Goal: Task Accomplishment & Management: Use online tool/utility

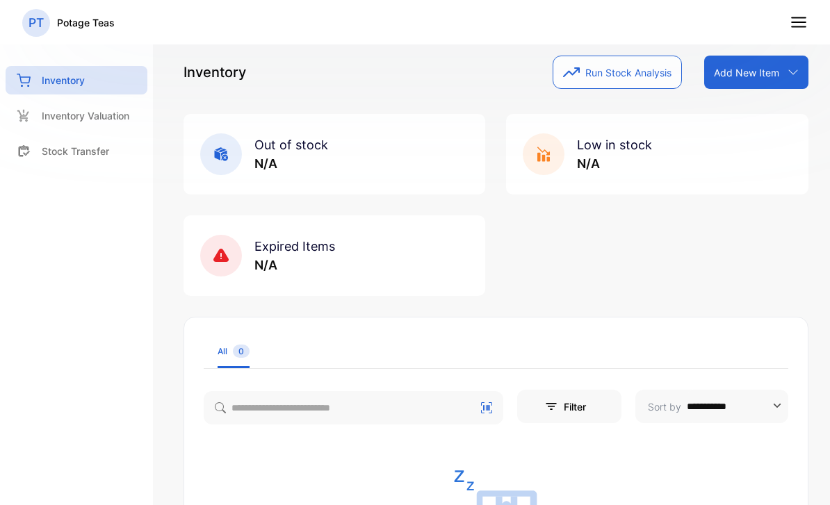
click at [177, 500] on div "**********" at bounding box center [496, 252] width 667 height 505
click at [574, 80] on icon "button" at bounding box center [571, 72] width 17 height 17
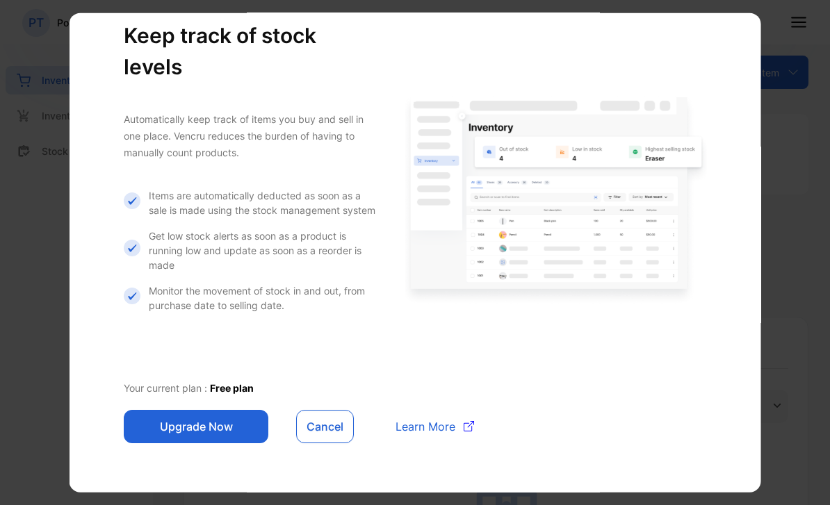
scroll to position [58, 0]
click at [325, 473] on div "Keep track of stock levels Automatically keep track of items you buy and sell i…" at bounding box center [415, 231] width 650 height 490
click at [333, 466] on div "Keep track of stock levels Automatically keep track of items you buy and sell i…" at bounding box center [415, 231] width 650 height 490
click at [322, 466] on div "Keep track of stock levels Automatically keep track of items you buy and sell i…" at bounding box center [415, 231] width 650 height 490
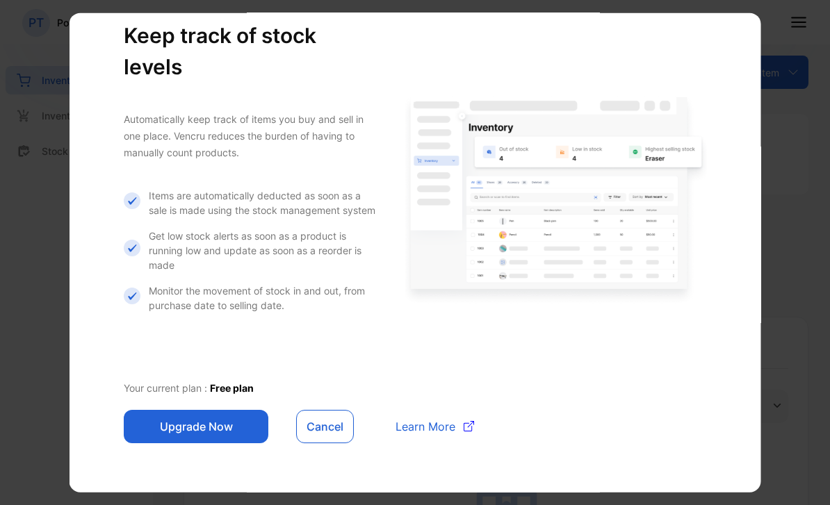
click at [316, 467] on div "Keep track of stock levels Automatically keep track of items you buy and sell i…" at bounding box center [415, 231] width 650 height 490
click at [318, 473] on div "Keep track of stock levels Automatically keep track of items you buy and sell i…" at bounding box center [415, 231] width 650 height 490
click at [316, 466] on div "Keep track of stock levels Automatically keep track of items you buy and sell i…" at bounding box center [415, 231] width 650 height 490
click at [308, 477] on div "Keep track of stock levels Automatically keep track of items you buy and sell i…" at bounding box center [416, 253] width 692 height 480
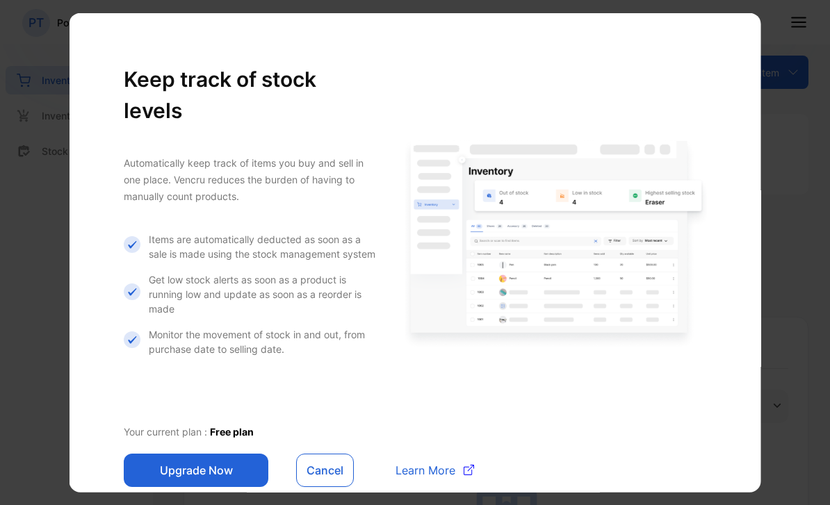
scroll to position [0, 0]
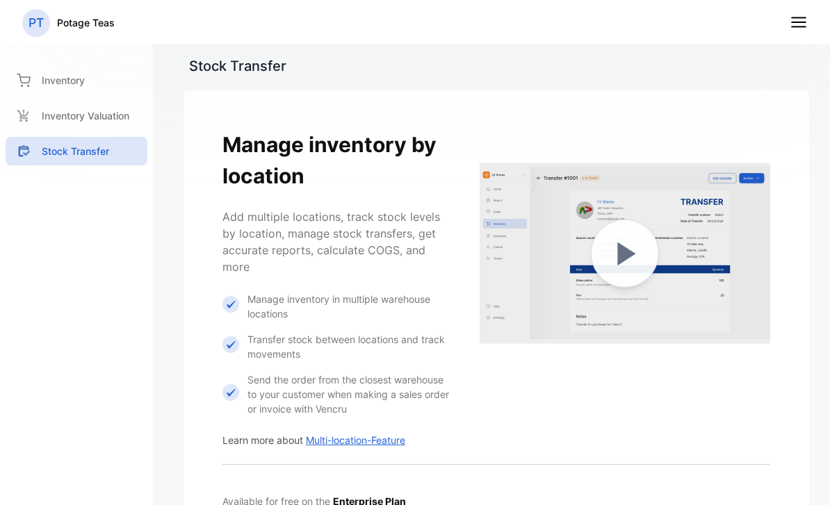
click at [783, 24] on nav "PT Potage Teas" at bounding box center [415, 22] width 830 height 44
click at [791, 31] on icon at bounding box center [799, 22] width 18 height 18
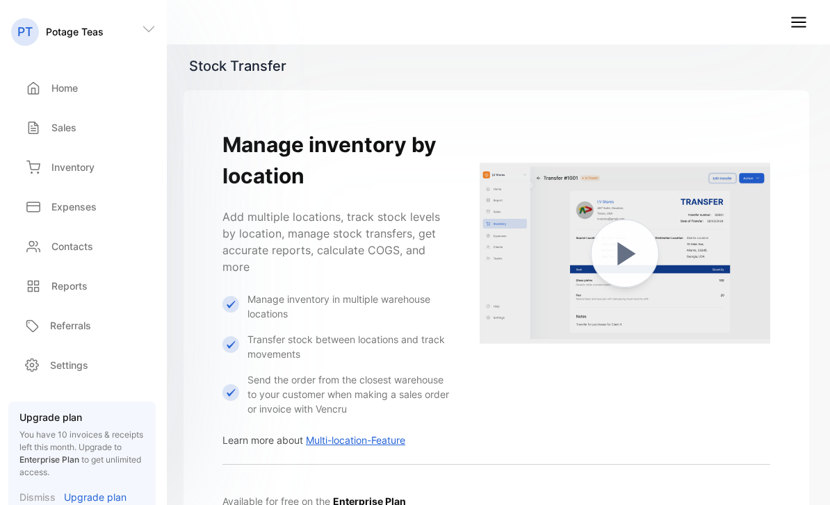
click at [63, 177] on div "Inventory" at bounding box center [83, 167] width 145 height 28
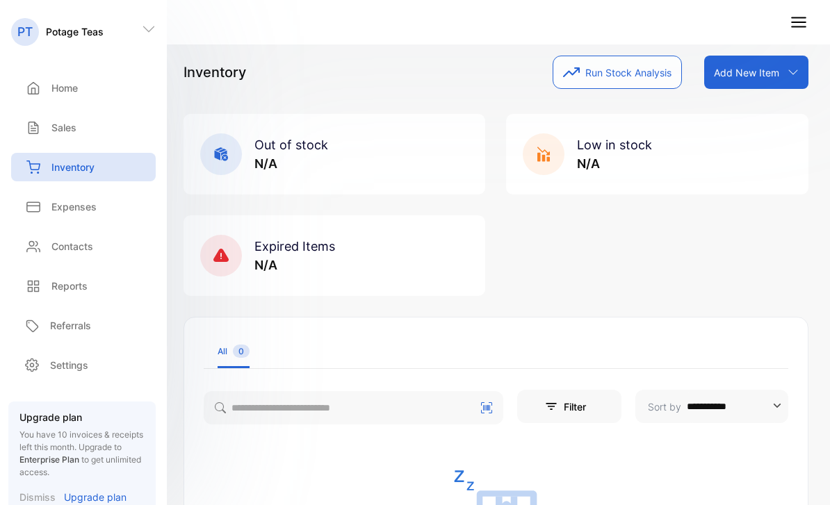
click at [54, 140] on div "Sales" at bounding box center [83, 127] width 145 height 28
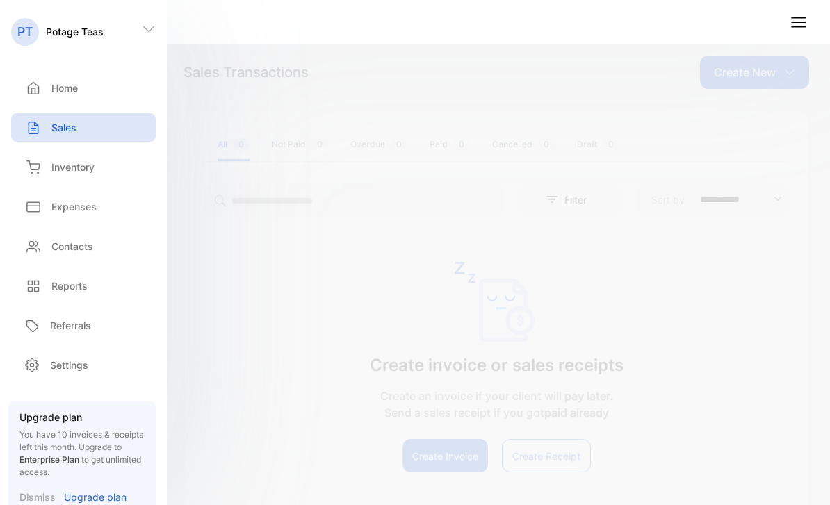
click at [35, 85] on icon at bounding box center [33, 88] width 14 height 14
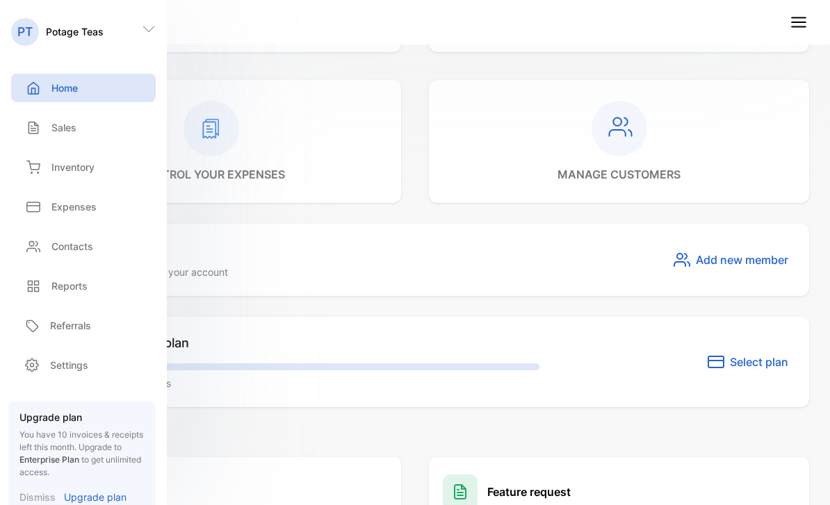
click at [40, 132] on div "Sales" at bounding box center [49, 127] width 54 height 15
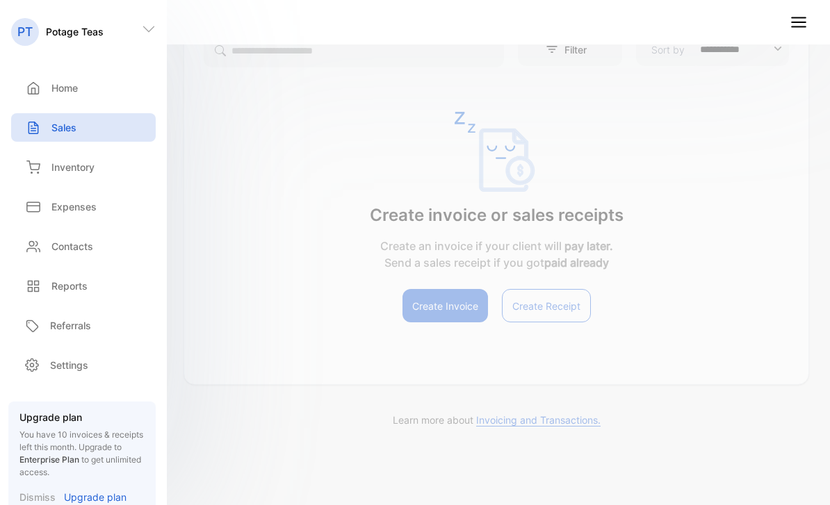
scroll to position [150, 0]
click at [418, 306] on button "Create Invoice" at bounding box center [444, 305] width 85 height 33
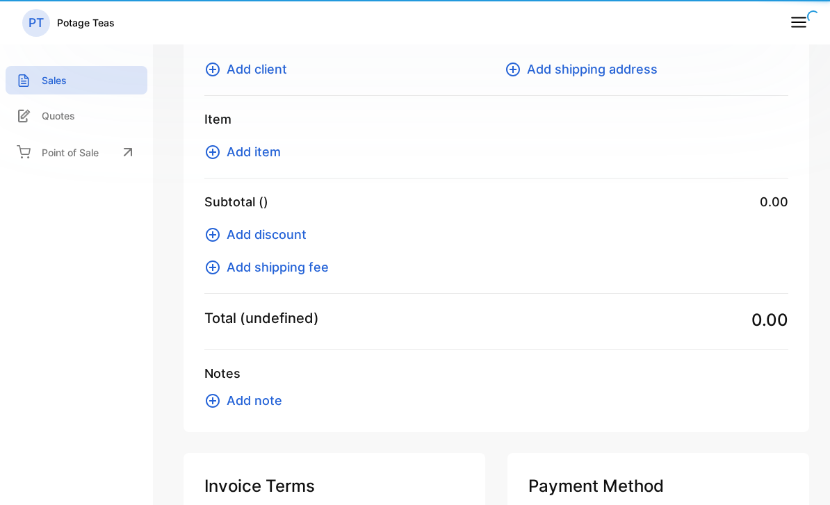
type input "**********"
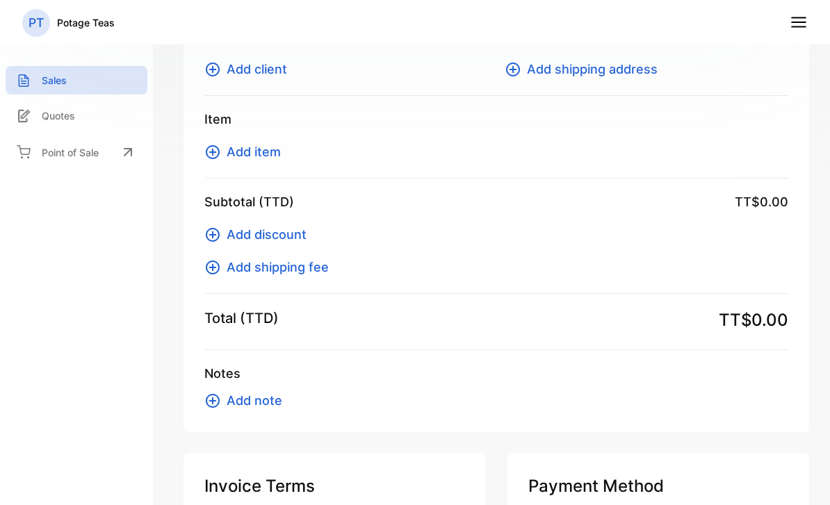
click at [55, 166] on div "Point of Sale" at bounding box center [77, 152] width 142 height 31
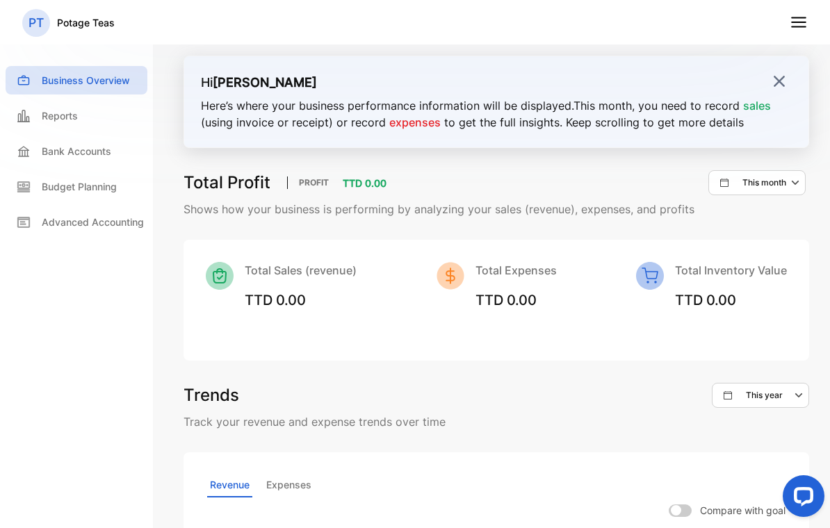
click at [786, 19] on nav "PT Potage Teas" at bounding box center [415, 22] width 830 height 44
click at [796, 18] on line at bounding box center [799, 18] width 14 height 0
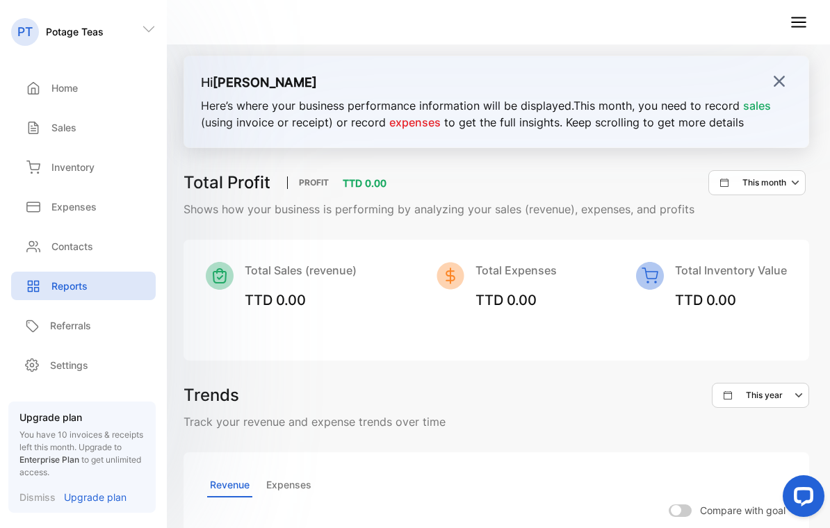
click at [796, 18] on line at bounding box center [799, 18] width 14 height 0
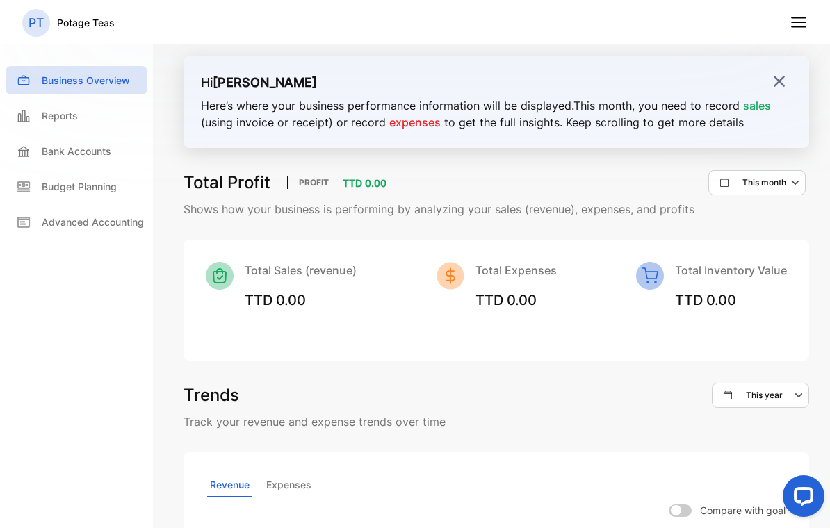
click at [783, 28] on nav "PT Potage Teas" at bounding box center [415, 22] width 830 height 44
click at [792, 15] on icon at bounding box center [799, 22] width 18 height 18
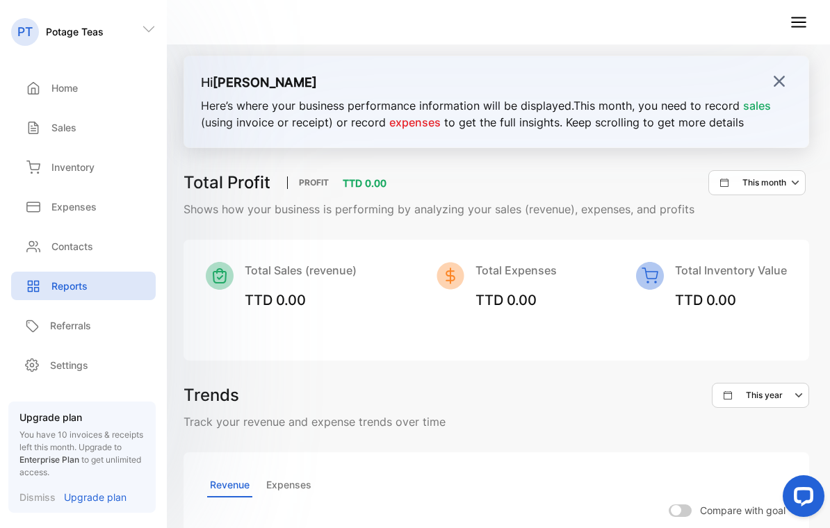
click at [68, 169] on p "Inventory" at bounding box center [72, 167] width 43 height 15
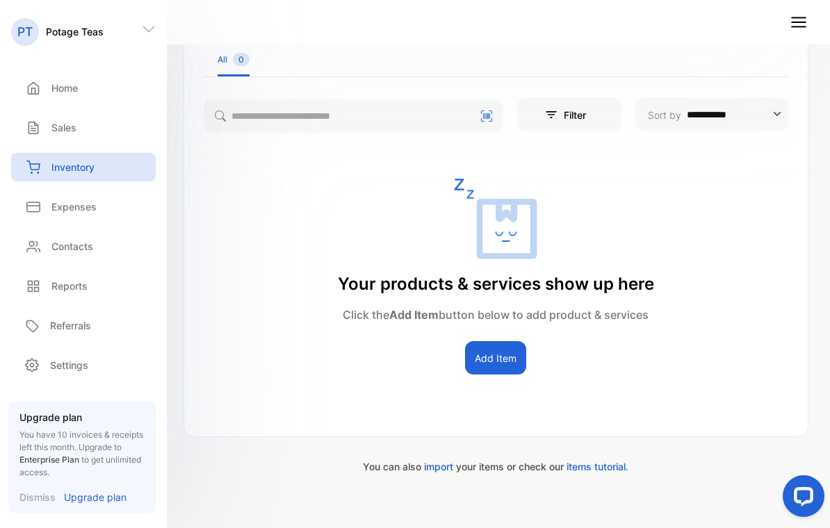
scroll to position [293, 0]
click at [487, 359] on button "Add Item" at bounding box center [495, 357] width 61 height 33
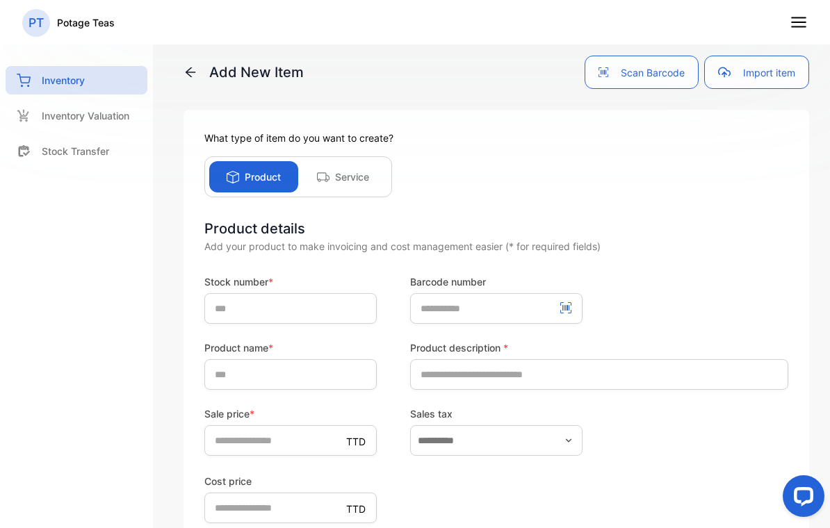
click at [186, 73] on icon at bounding box center [190, 72] width 14 height 14
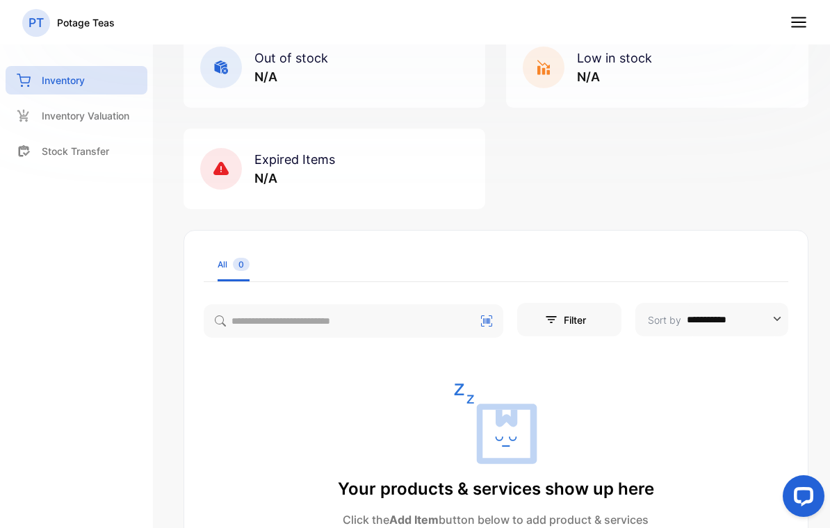
scroll to position [88, 0]
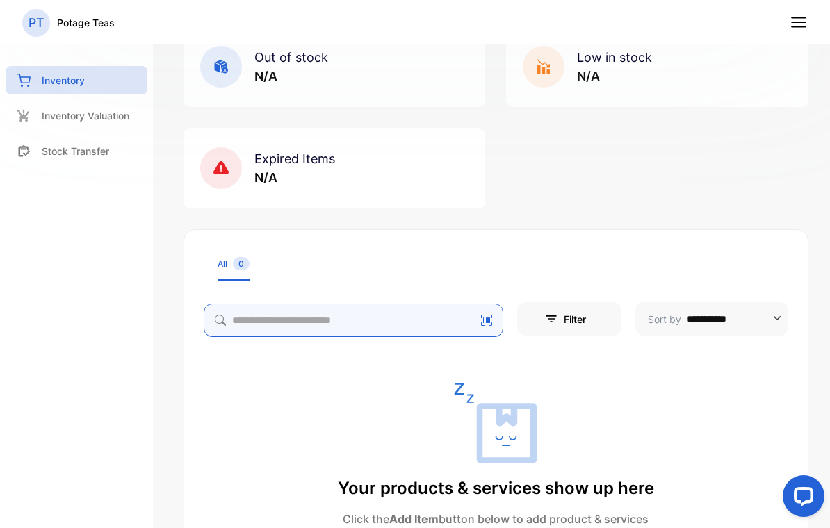
click at [325, 319] on input "search" at bounding box center [354, 320] width 300 height 33
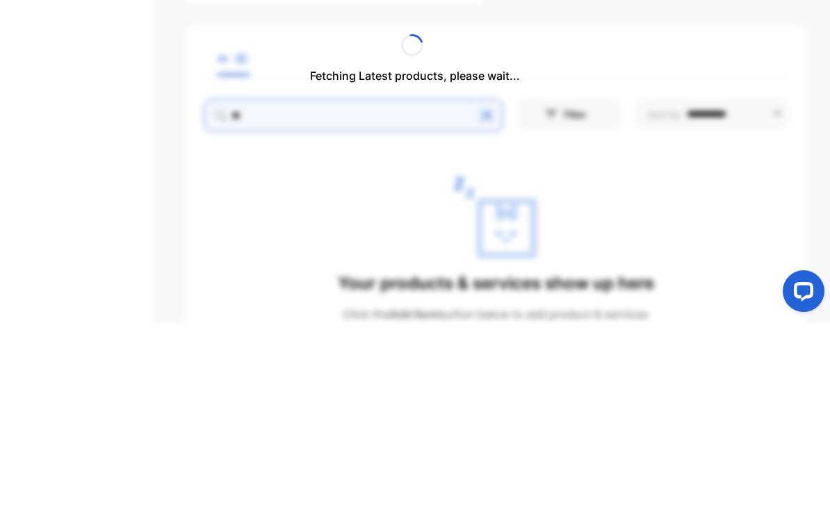
type input "*"
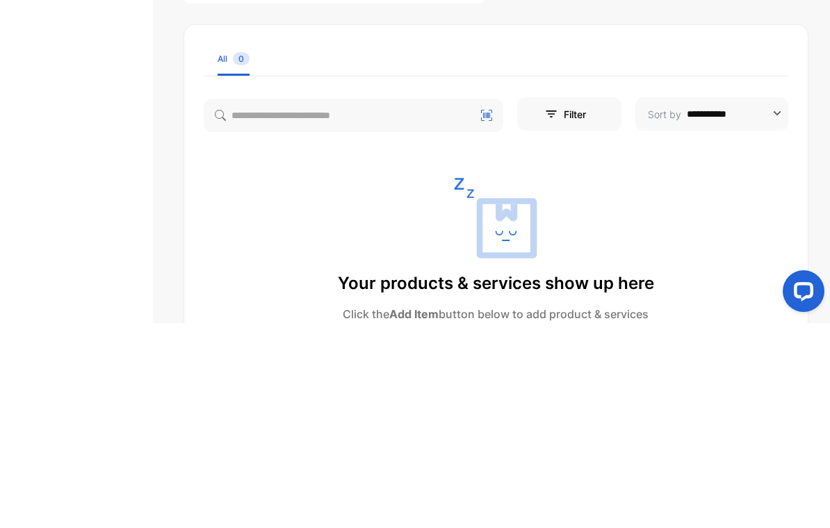
click at [605, 382] on div "Your products & services show up here Click the Add Item button below to add pr…" at bounding box center [495, 480] width 623 height 197
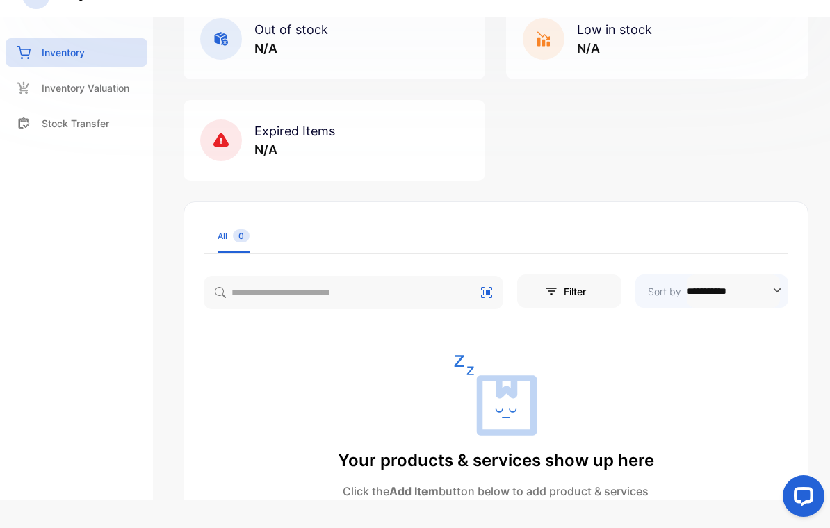
click at [662, 296] on p "Sort by" at bounding box center [664, 291] width 33 height 15
type input "**********"
click at [353, 348] on div "**********" at bounding box center [495, 410] width 623 height 281
click at [43, 92] on p "Inventory Valuation" at bounding box center [86, 88] width 88 height 15
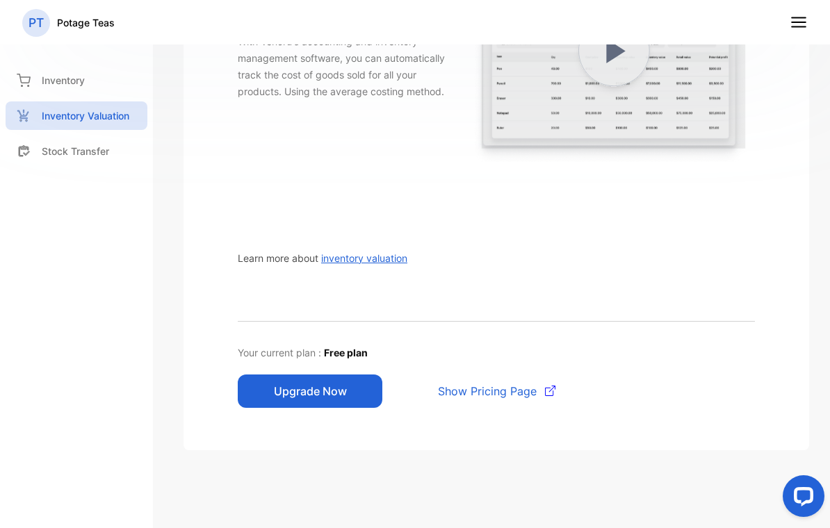
scroll to position [250, 0]
click at [40, 161] on div "Stock Transfer" at bounding box center [77, 151] width 142 height 28
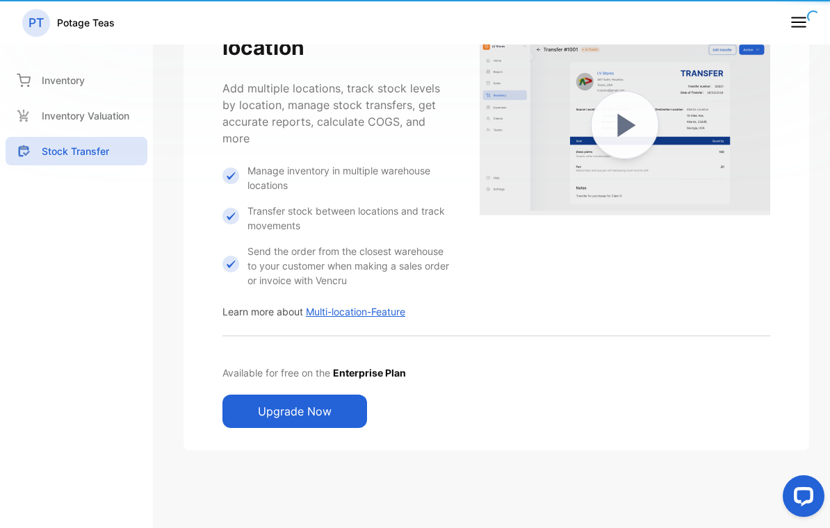
scroll to position [87, 0]
